Goal: Ask a question

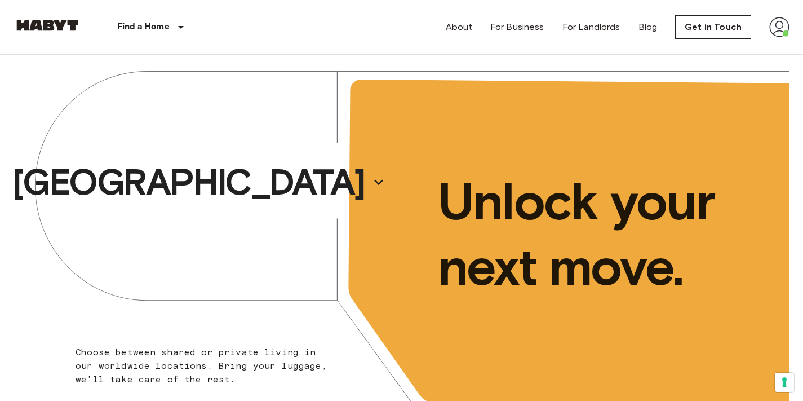
click at [774, 32] on img at bounding box center [779, 27] width 20 height 20
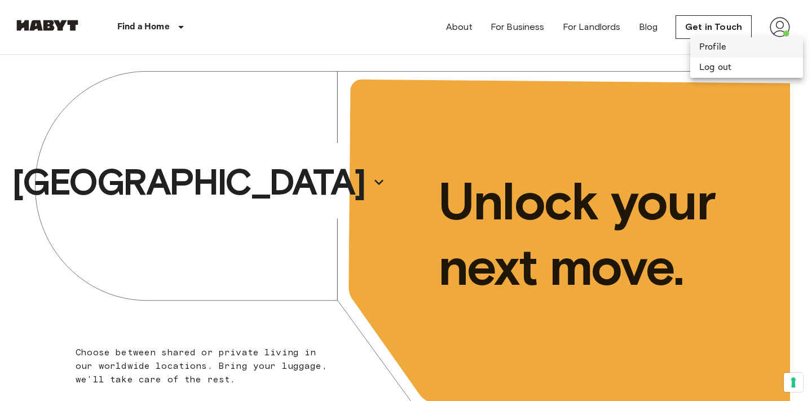
click at [724, 43] on li "Profile" at bounding box center [746, 47] width 113 height 20
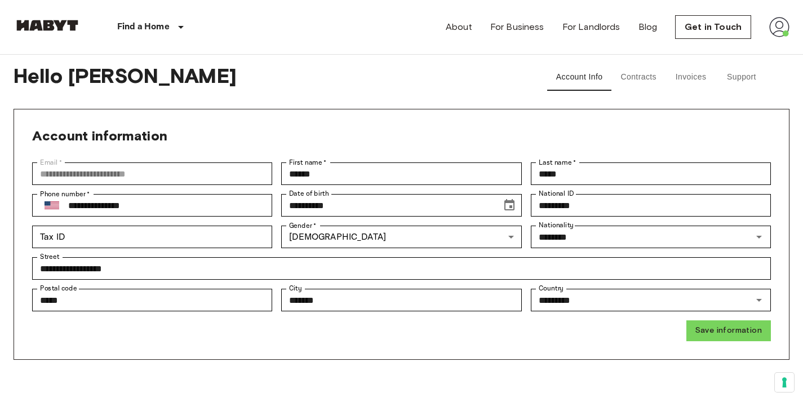
click at [739, 74] on button "Support" at bounding box center [741, 77] width 51 height 27
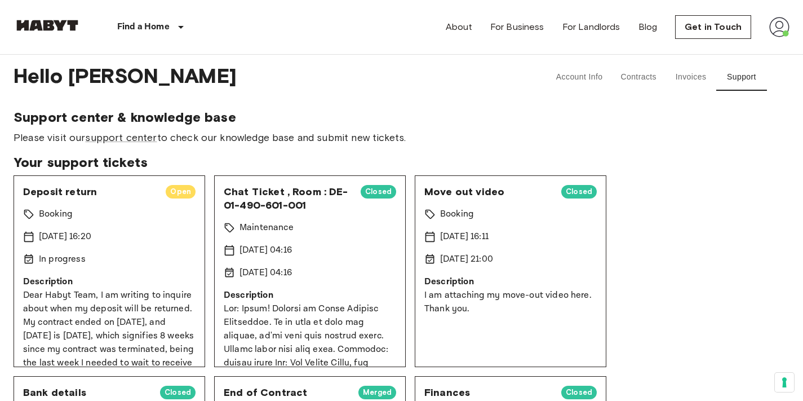
drag, startPoint x: 170, startPoint y: 352, endPoint x: 25, endPoint y: 293, distance: 157.2
click at [25, 293] on p "Dear Habyt Team, I am writing to inquire about when my deposit will be returned…" at bounding box center [109, 377] width 172 height 176
copy p "Dear [PERSON_NAME] Team, I am writing to inquire about when my deposit will be …"
click at [311, 128] on div "Support center & knowledge base Please visit our support center to check our kn…" at bounding box center [402, 127] width 776 height 36
click at [141, 138] on link "support center" at bounding box center [121, 137] width 72 height 12
